Goal: Complete application form: Complete application form

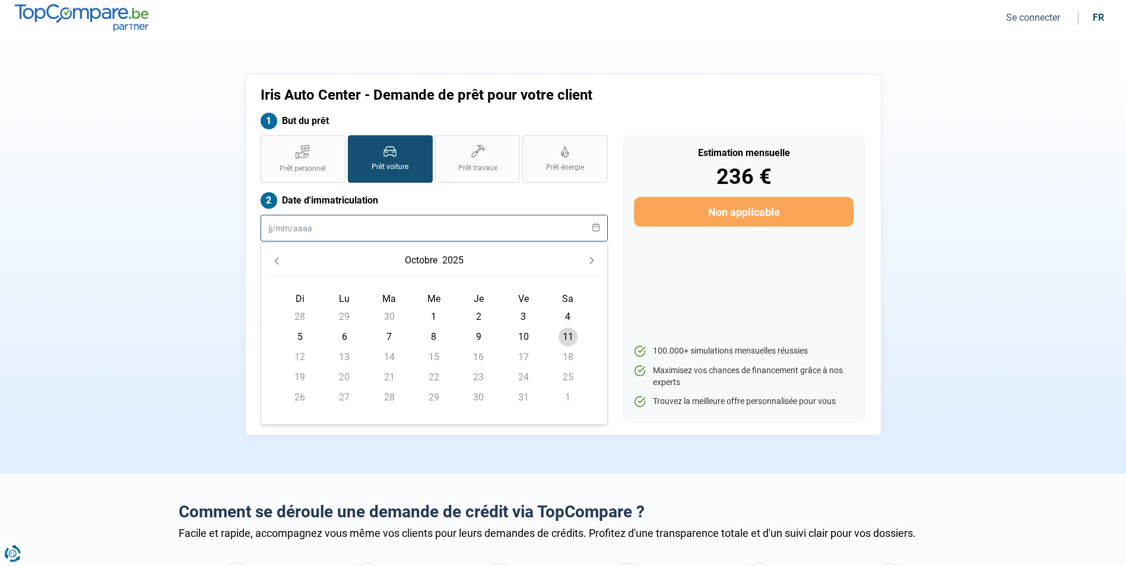
click at [305, 233] on input "text" at bounding box center [434, 228] width 347 height 27
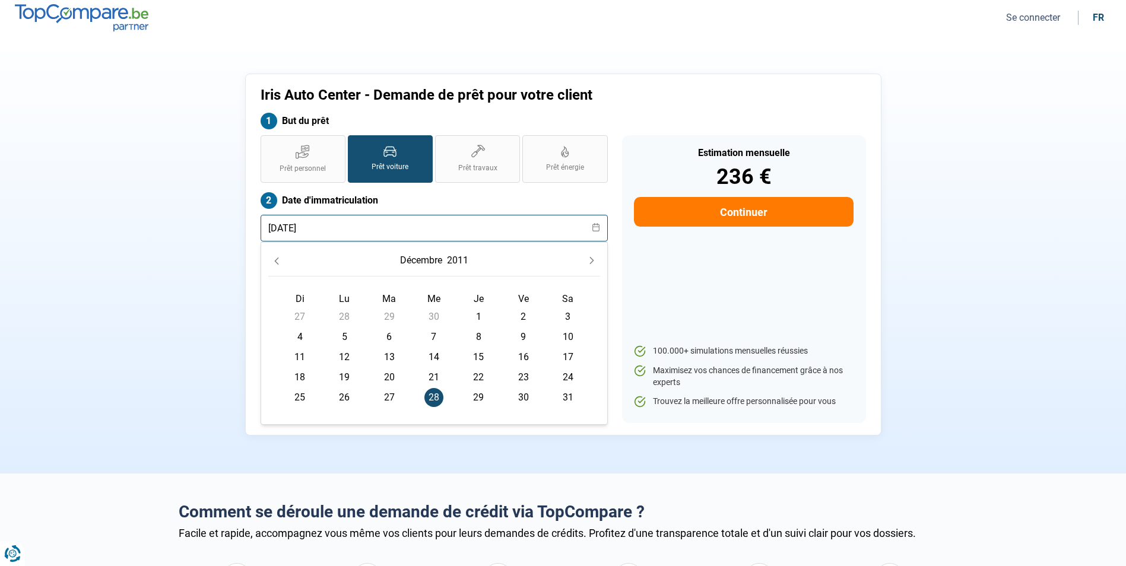
type input "[DATE]"
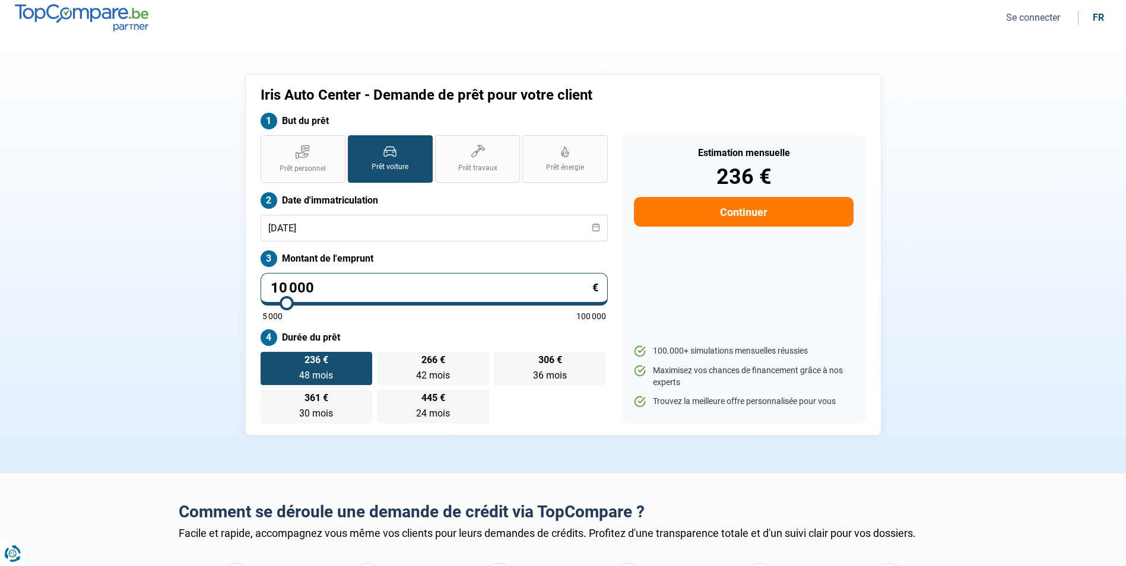
type input "5"
type input "5000"
type input "54"
type input "5000"
type input "549"
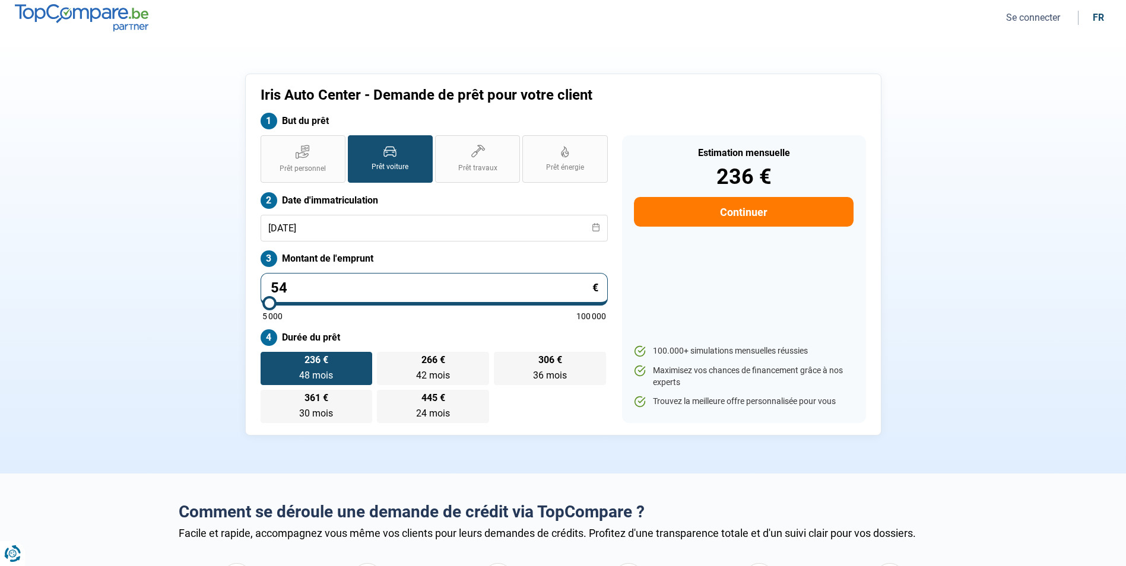
type input "5000"
type input "5 490"
type input "5500"
radio input "true"
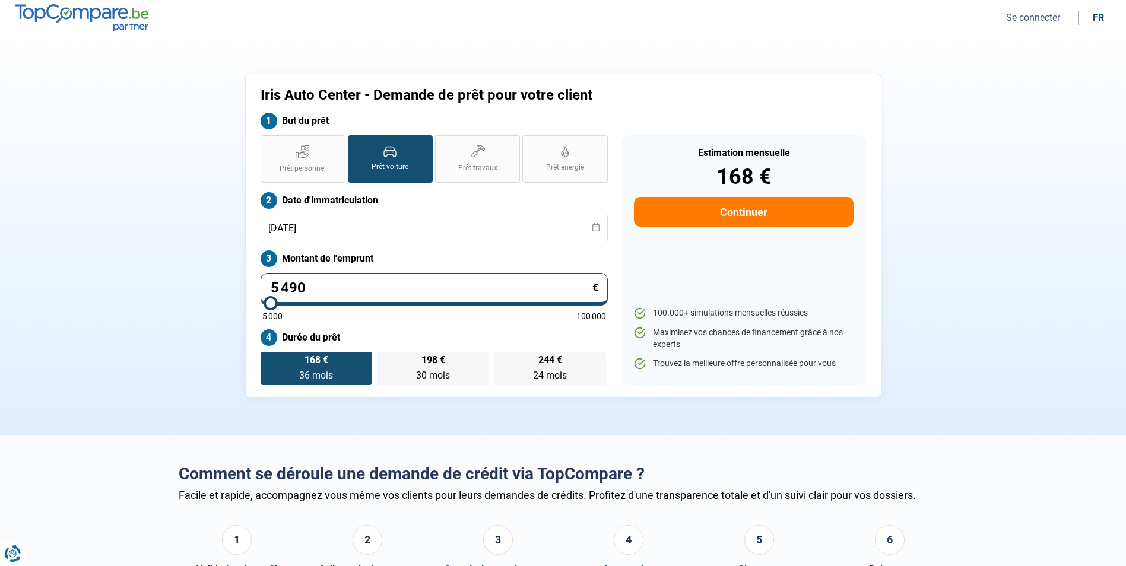
type input "5 490"
click at [708, 214] on button "Continuer" at bounding box center [743, 212] width 219 height 30
select select "32"
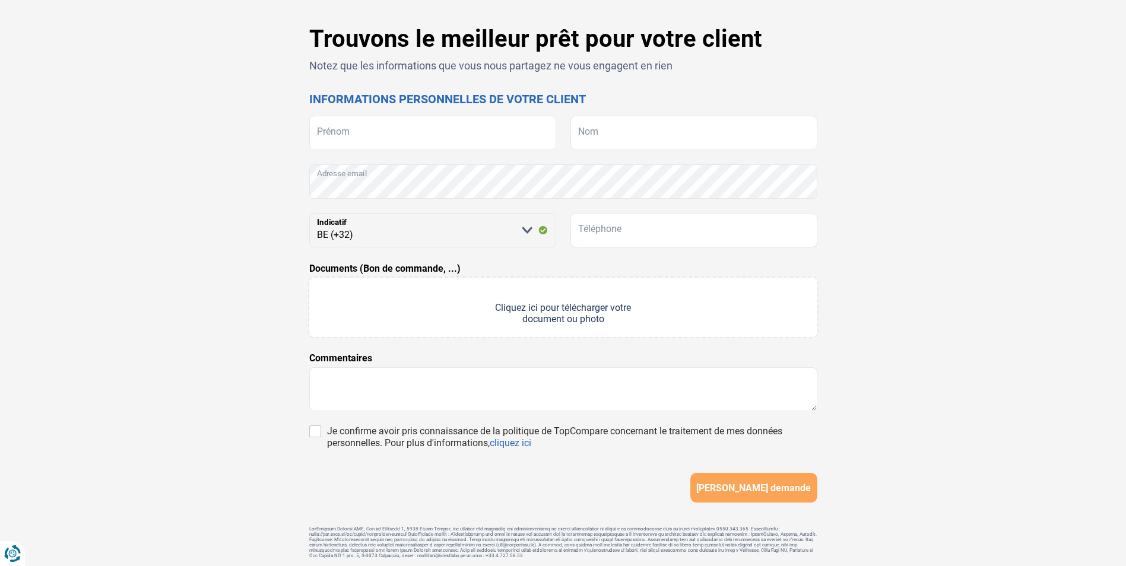
scroll to position [84, 0]
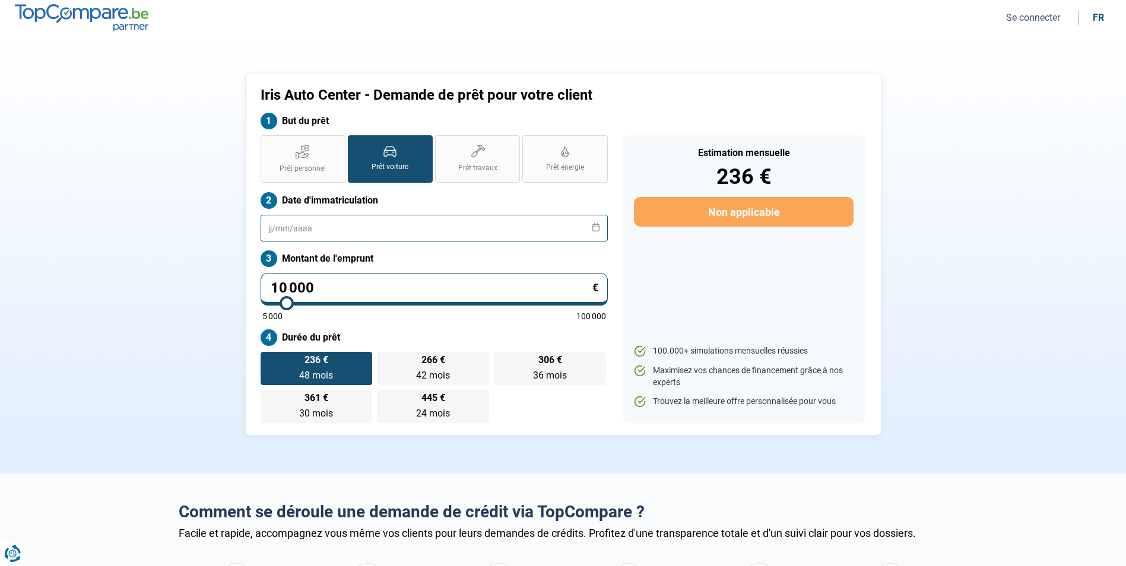
click at [265, 228] on input "text" at bounding box center [434, 228] width 347 height 27
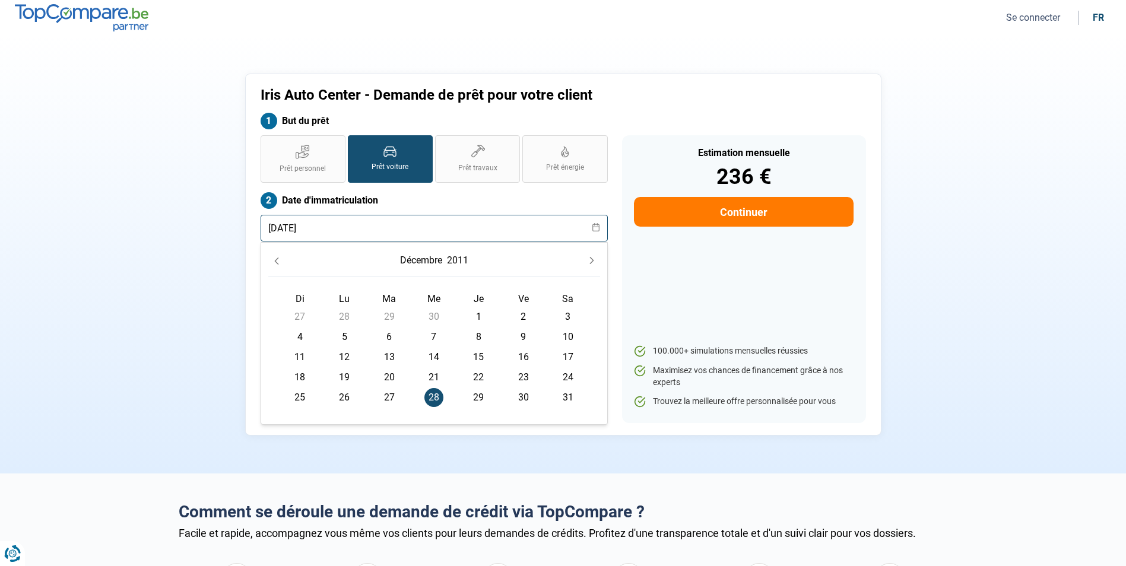
type input "[DATE]"
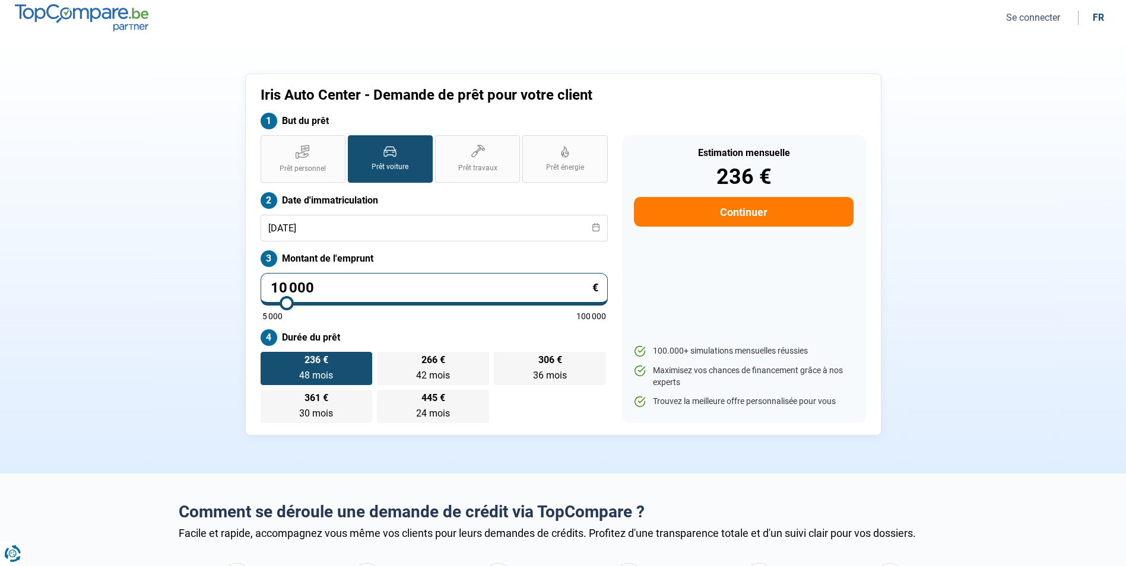
type input "5"
type input "5000"
type input "54"
type input "5000"
type input "549"
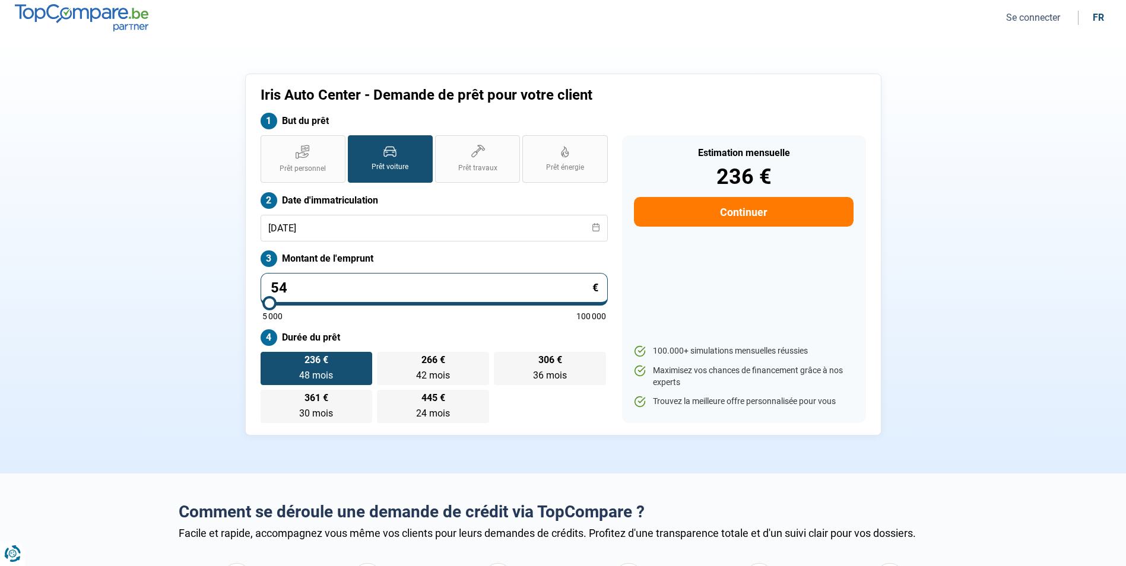
type input "5000"
type input "5 490"
type input "5500"
type input "5 490"
type input "5500"
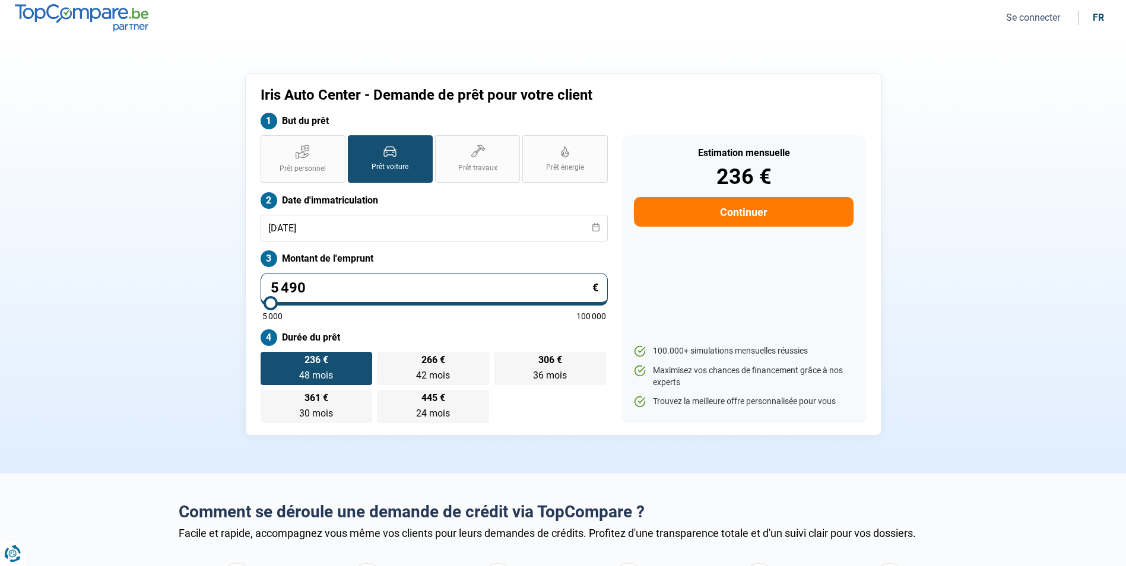
radio input "true"
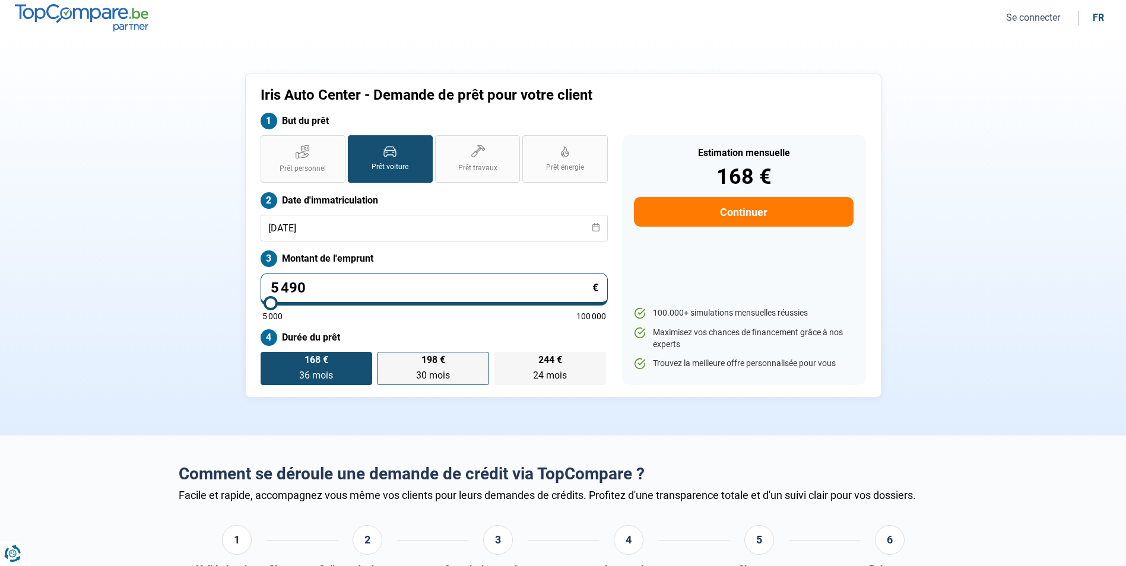
click at [436, 359] on span "198 €" at bounding box center [434, 360] width 24 height 9
click at [385, 359] on input "198 € 30 mois 30 mois" at bounding box center [381, 356] width 8 height 8
radio input "true"
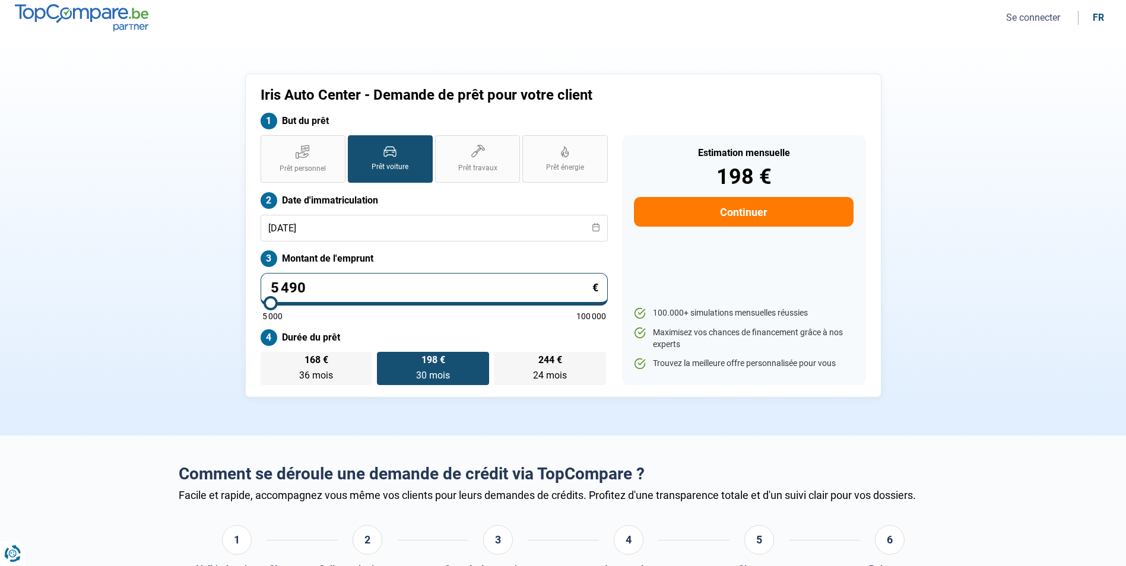
click at [740, 208] on button "Continuer" at bounding box center [743, 212] width 219 height 30
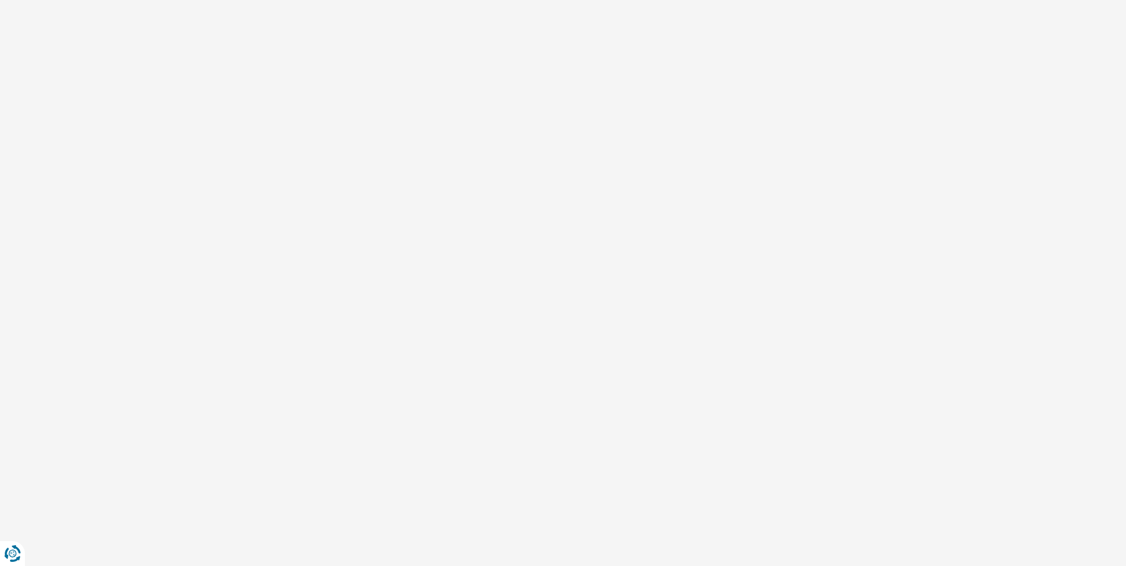
select select "32"
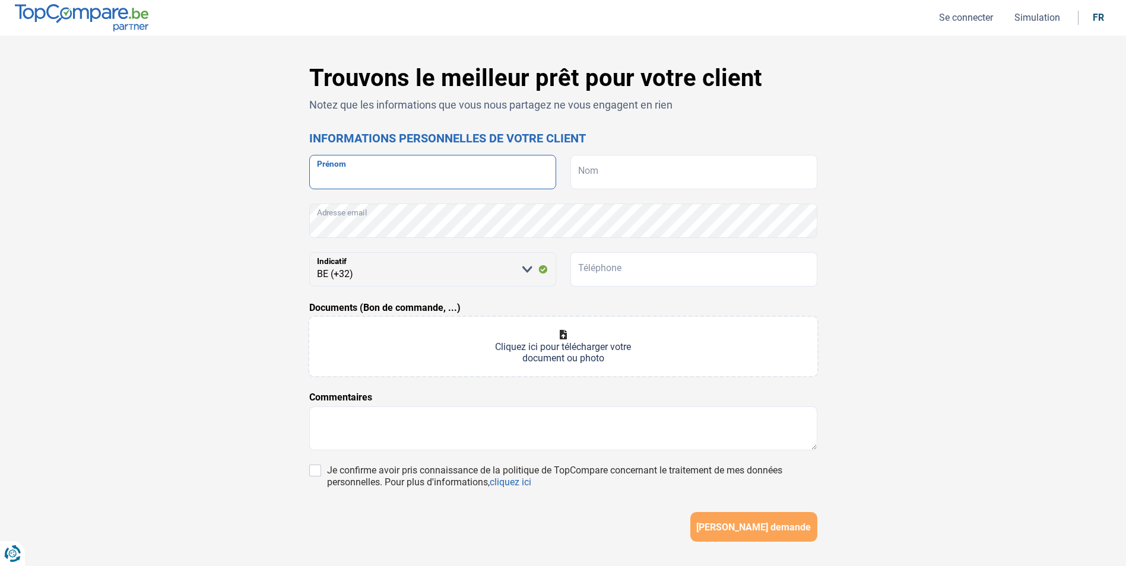
click at [345, 189] on input "Prénom" at bounding box center [432, 172] width 247 height 34
click at [333, 161] on input "Prénom" at bounding box center [432, 172] width 247 height 34
paste input "[PERSON_NAME]"
type input "[PERSON_NAME]"
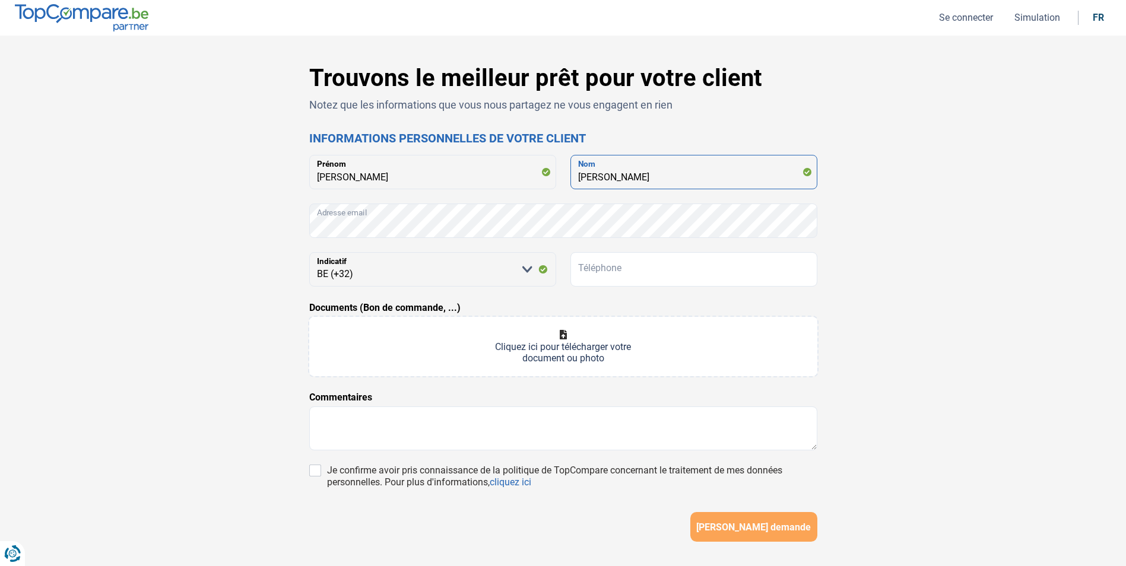
drag, startPoint x: 606, startPoint y: 178, endPoint x: 547, endPoint y: 178, distance: 58.8
click at [547, 178] on div "[PERSON_NAME] [PERSON_NAME]" at bounding box center [563, 172] width 508 height 34
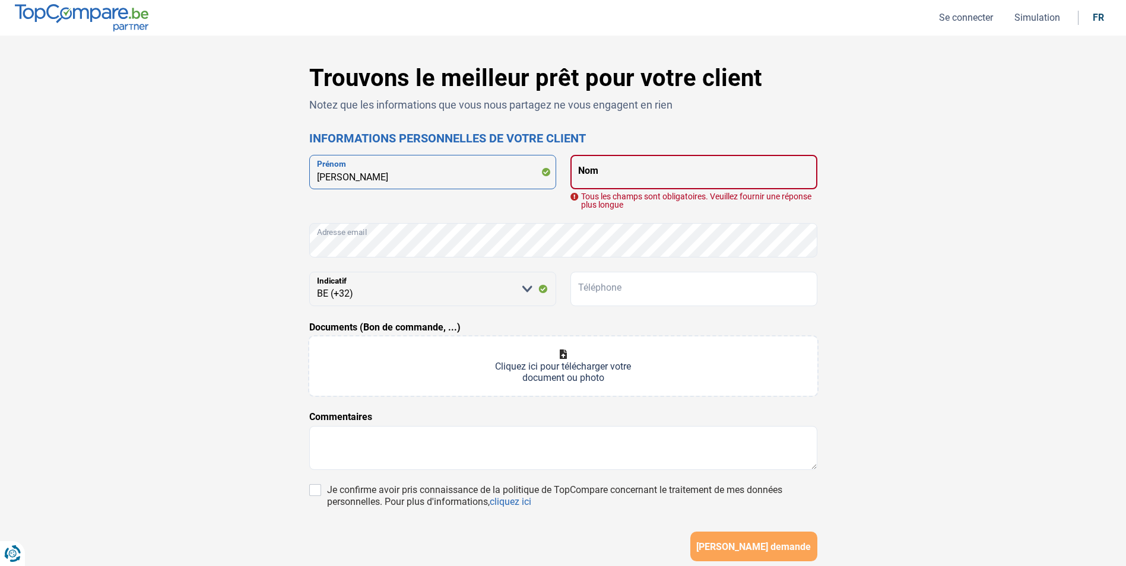
drag, startPoint x: 293, startPoint y: 177, endPoint x: 99, endPoint y: 152, distance: 196.3
click at [99, 152] on div "Trouvons le meilleur prêt pour votre client Notez que les informations que vous…" at bounding box center [563, 346] width 1126 height 620
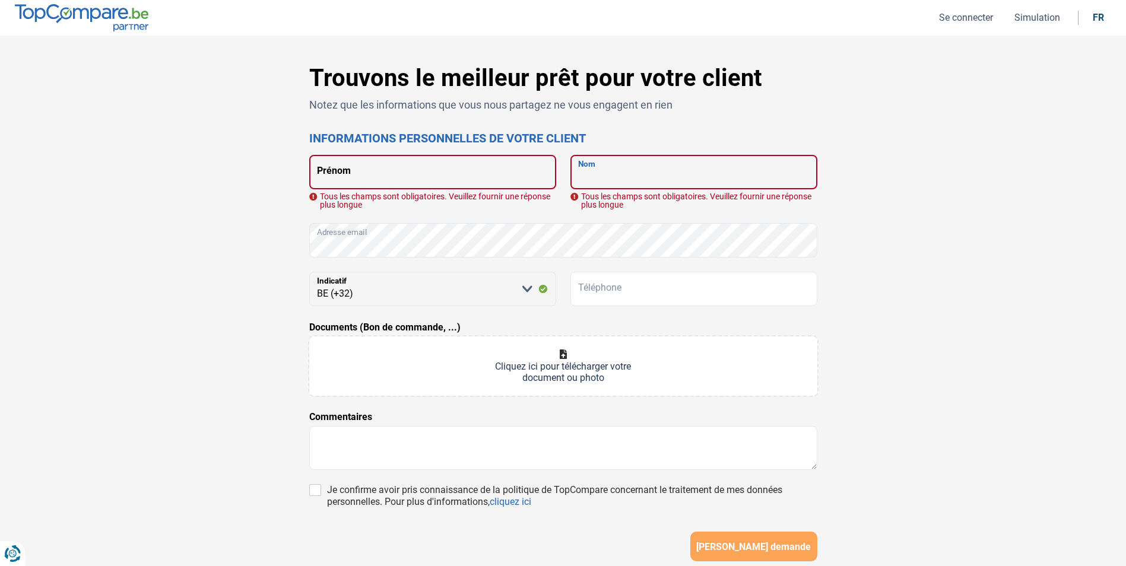
click at [652, 178] on input "Nom" at bounding box center [694, 172] width 247 height 34
paste input "CAHU"
type input "CAHU"
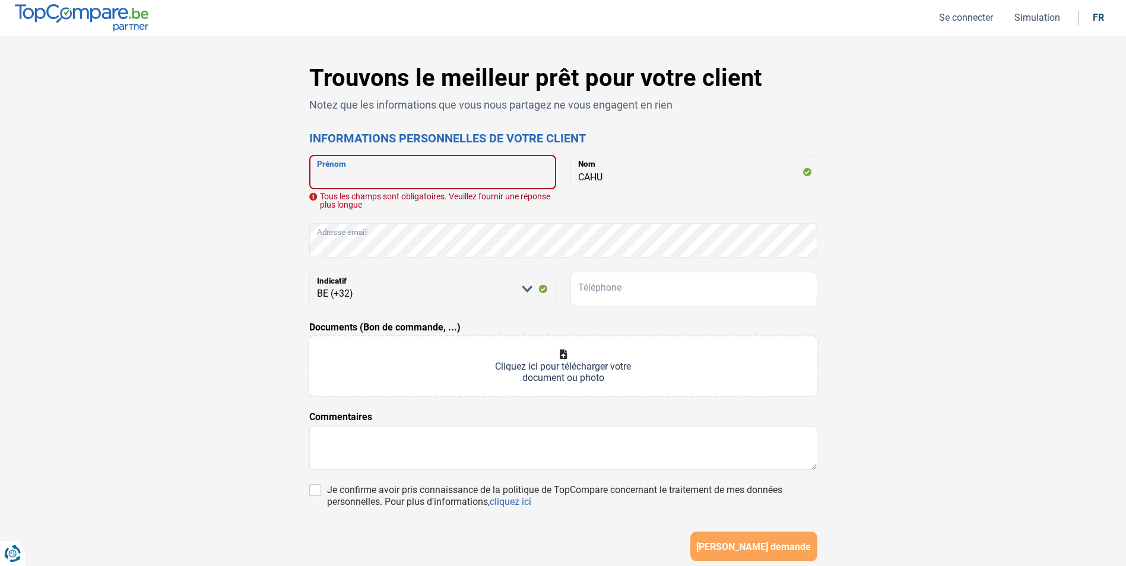
click at [344, 173] on input "Prénom" at bounding box center [432, 172] width 247 height 34
click at [360, 183] on input "Prénom" at bounding box center [432, 172] width 247 height 34
paste input "[PERSON_NAME]"
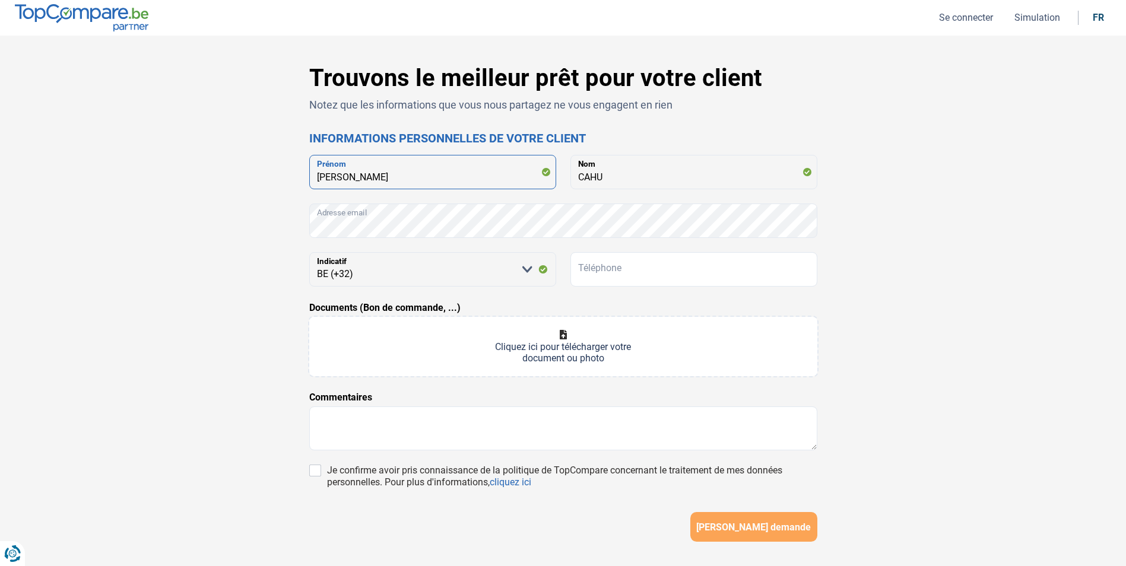
type input "[PERSON_NAME]"
click at [624, 271] on input "Téléphone" at bounding box center [694, 269] width 247 height 34
type input "485333617"
click at [331, 417] on textarea at bounding box center [563, 429] width 508 height 44
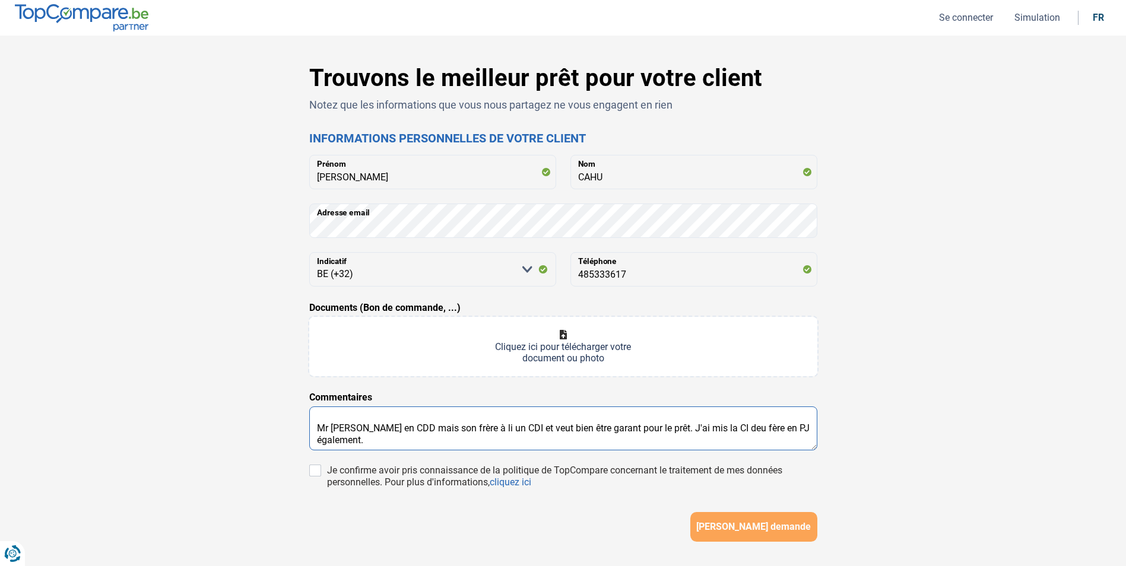
type textarea "Mr [PERSON_NAME] en CDD mais son frère à li un CDI et veut bien être garant pou…"
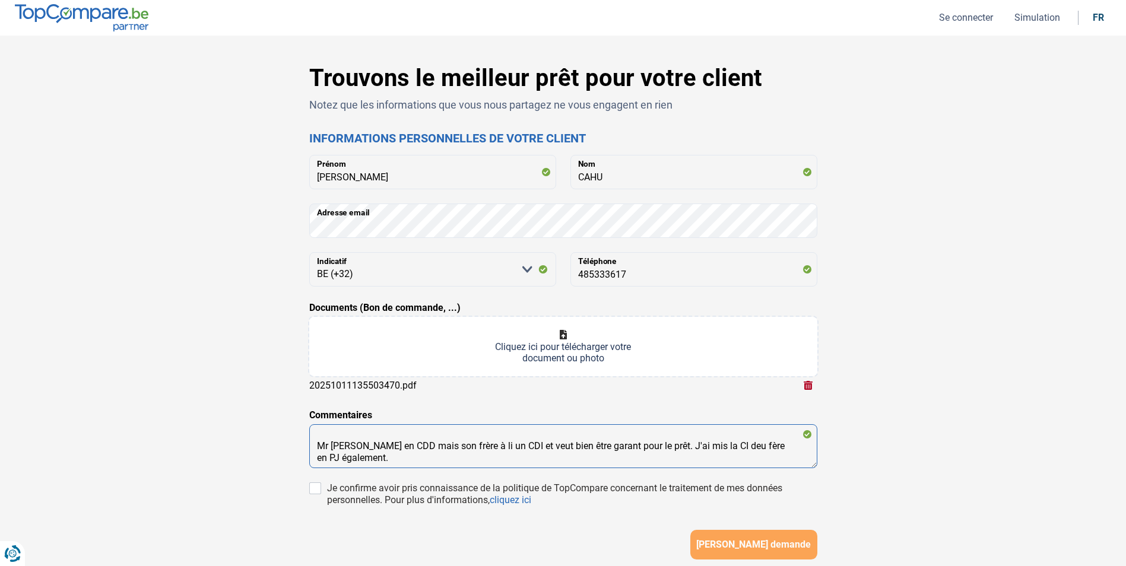
type input "C:\fakepath\20251011135452995.pdf"
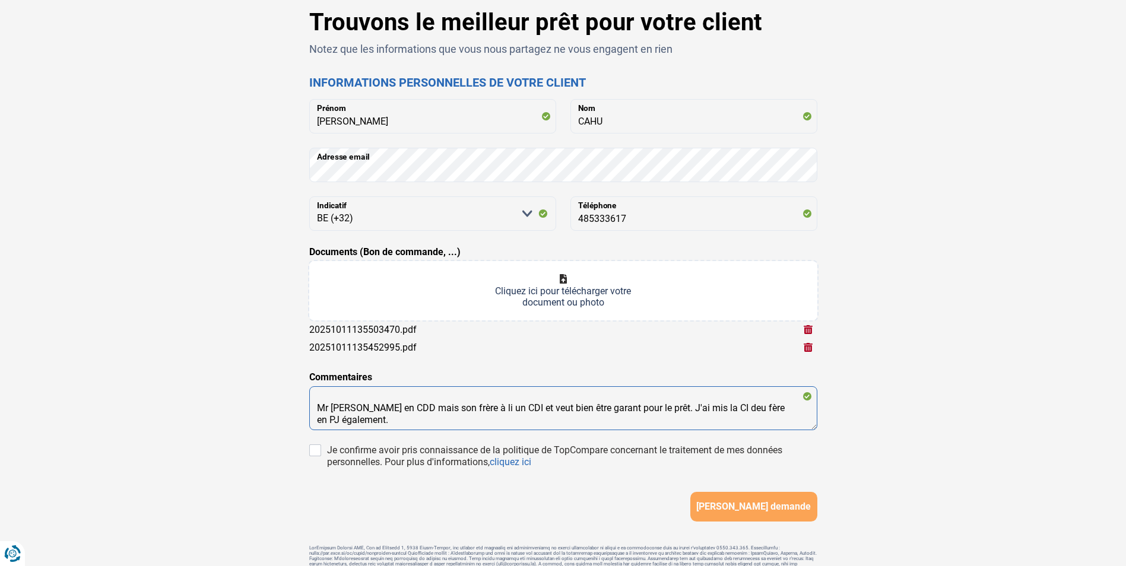
scroll to position [120, 0]
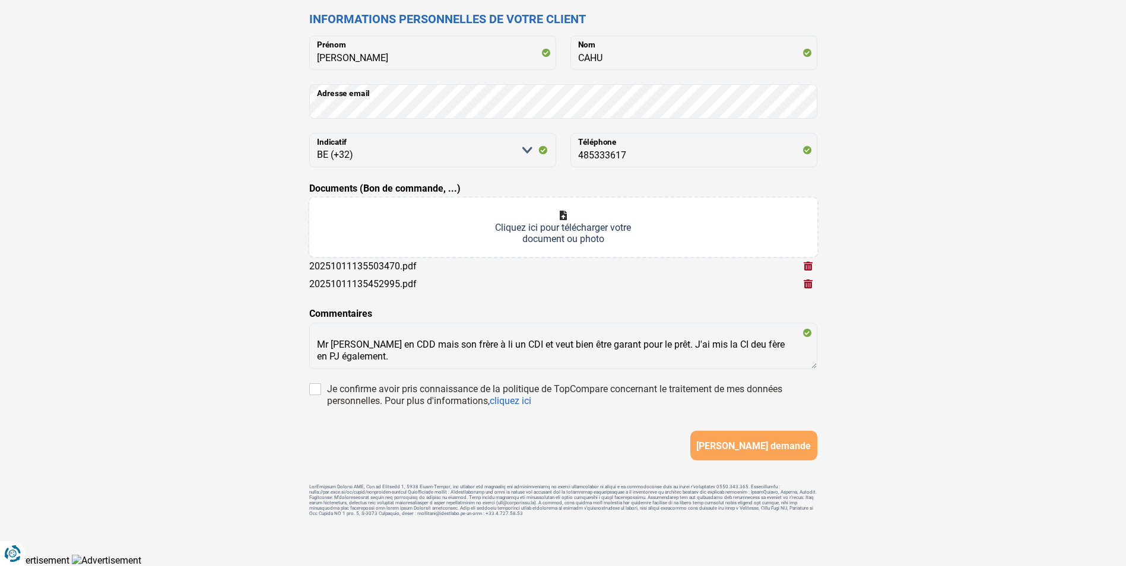
click at [322, 386] on div "Je confirme avoir pris connaissance de la politique de TopCompare concernant le…" at bounding box center [563, 396] width 508 height 24
click at [317, 388] on input "Je confirme avoir pris connaissance de la politique de TopCompare concernant le…" at bounding box center [315, 390] width 12 height 12
checkbox input "true"
click at [750, 446] on span "[PERSON_NAME] demande" at bounding box center [753, 446] width 115 height 11
